Goal: Information Seeking & Learning: Learn about a topic

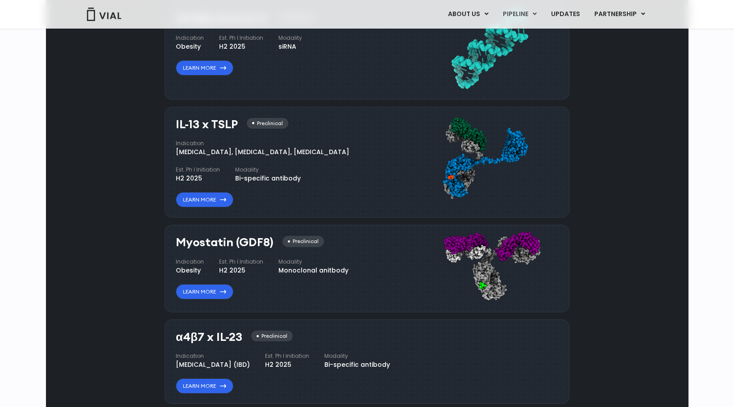
scroll to position [612, 0]
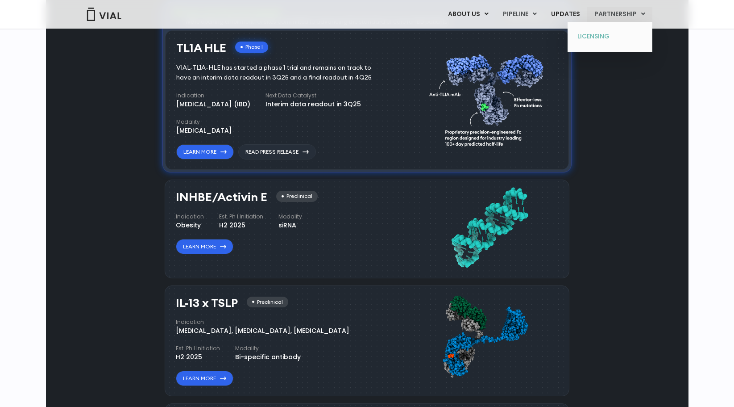
click at [600, 37] on link "LICENSING" at bounding box center [610, 36] width 78 height 14
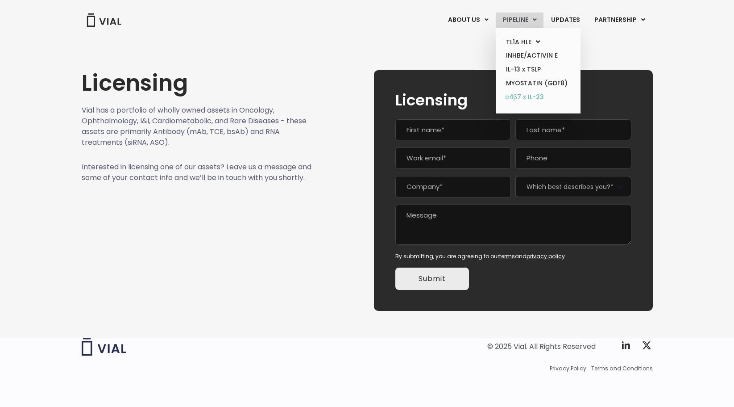
click at [510, 98] on link "α4β7 x IL-23" at bounding box center [538, 97] width 78 height 14
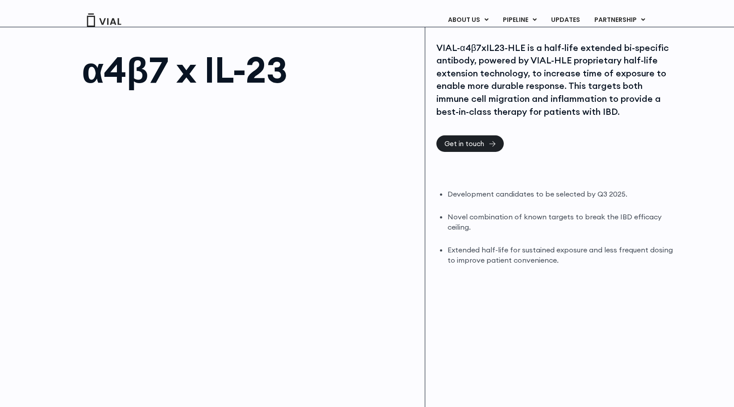
scroll to position [45, 0]
